Goal: Task Accomplishment & Management: Use online tool/utility

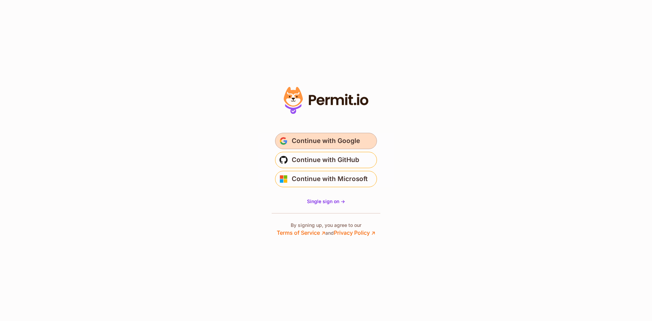
click at [326, 140] on span "Continue with Google" at bounding box center [326, 140] width 68 height 11
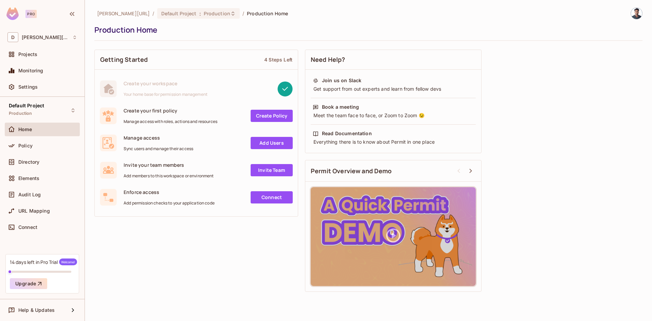
click at [265, 113] on link "Create Policy" at bounding box center [271, 116] width 42 height 12
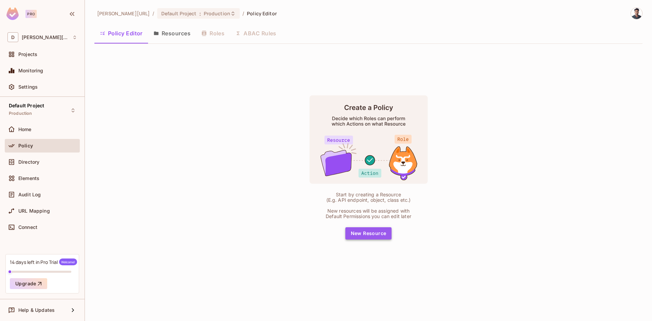
click at [362, 237] on button "New Resource" at bounding box center [368, 233] width 46 height 12
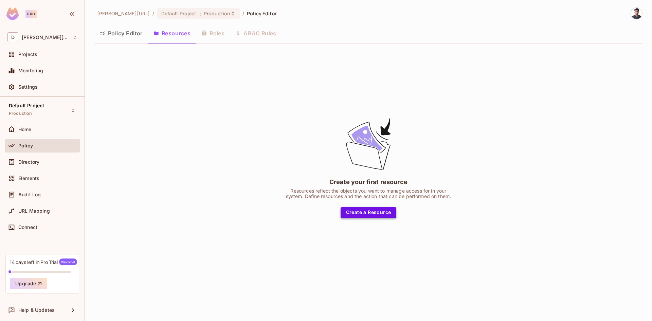
click at [357, 213] on button "Create a Resource" at bounding box center [368, 212] width 56 height 11
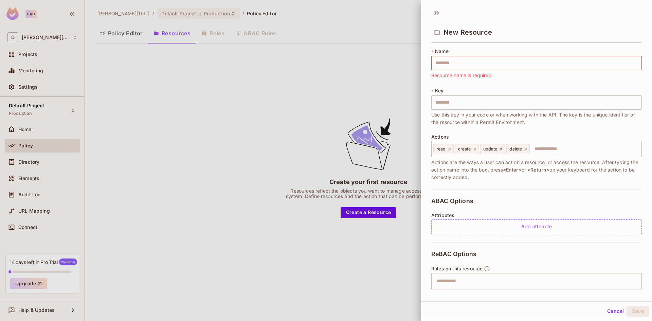
click at [489, 76] on span "Resource name is required" at bounding box center [461, 75] width 60 height 7
click at [509, 73] on div "* Name ​ Resource name is required" at bounding box center [536, 63] width 210 height 31
click at [486, 63] on input "text" at bounding box center [536, 63] width 210 height 14
click at [541, 77] on div "* Name ​ Resource name is required" at bounding box center [536, 63] width 210 height 31
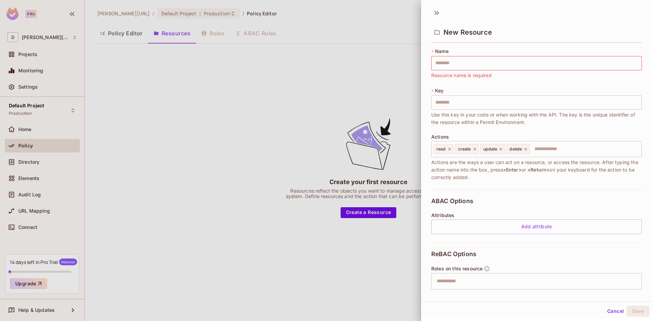
click at [488, 75] on span "Resource name is required" at bounding box center [461, 75] width 60 height 7
click at [551, 84] on div "* Name ​ Resource name is required * Key ​ Use this key in your code or when wo…" at bounding box center [536, 118] width 210 height 141
click at [471, 56] on input "text" at bounding box center [536, 63] width 210 height 14
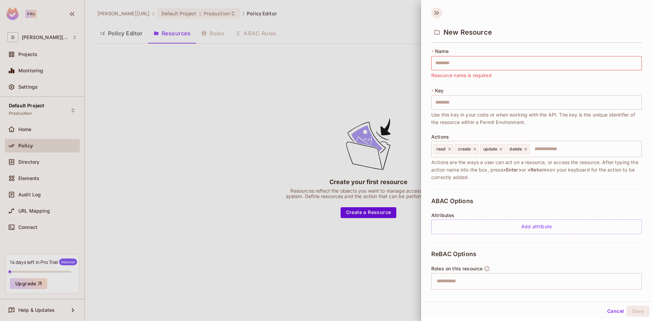
click at [439, 14] on icon at bounding box center [436, 12] width 11 height 11
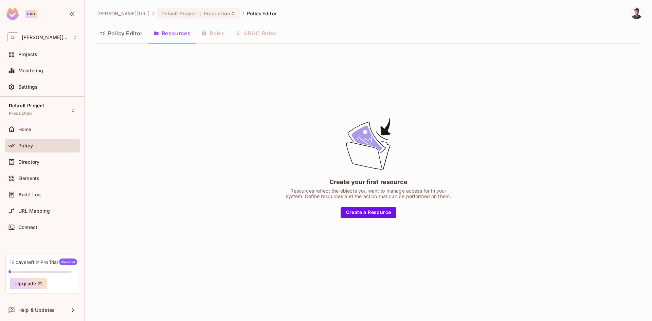
click at [242, 63] on div "Create your first resource Resources reflect the objects you want to manage acc…" at bounding box center [368, 167] width 548 height 236
click at [383, 210] on button "Create a Resource" at bounding box center [368, 212] width 56 height 11
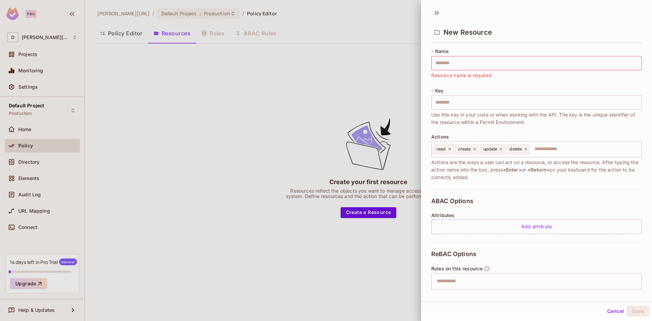
click at [231, 88] on div at bounding box center [326, 160] width 652 height 321
